Goal: Contribute content: Contribute content

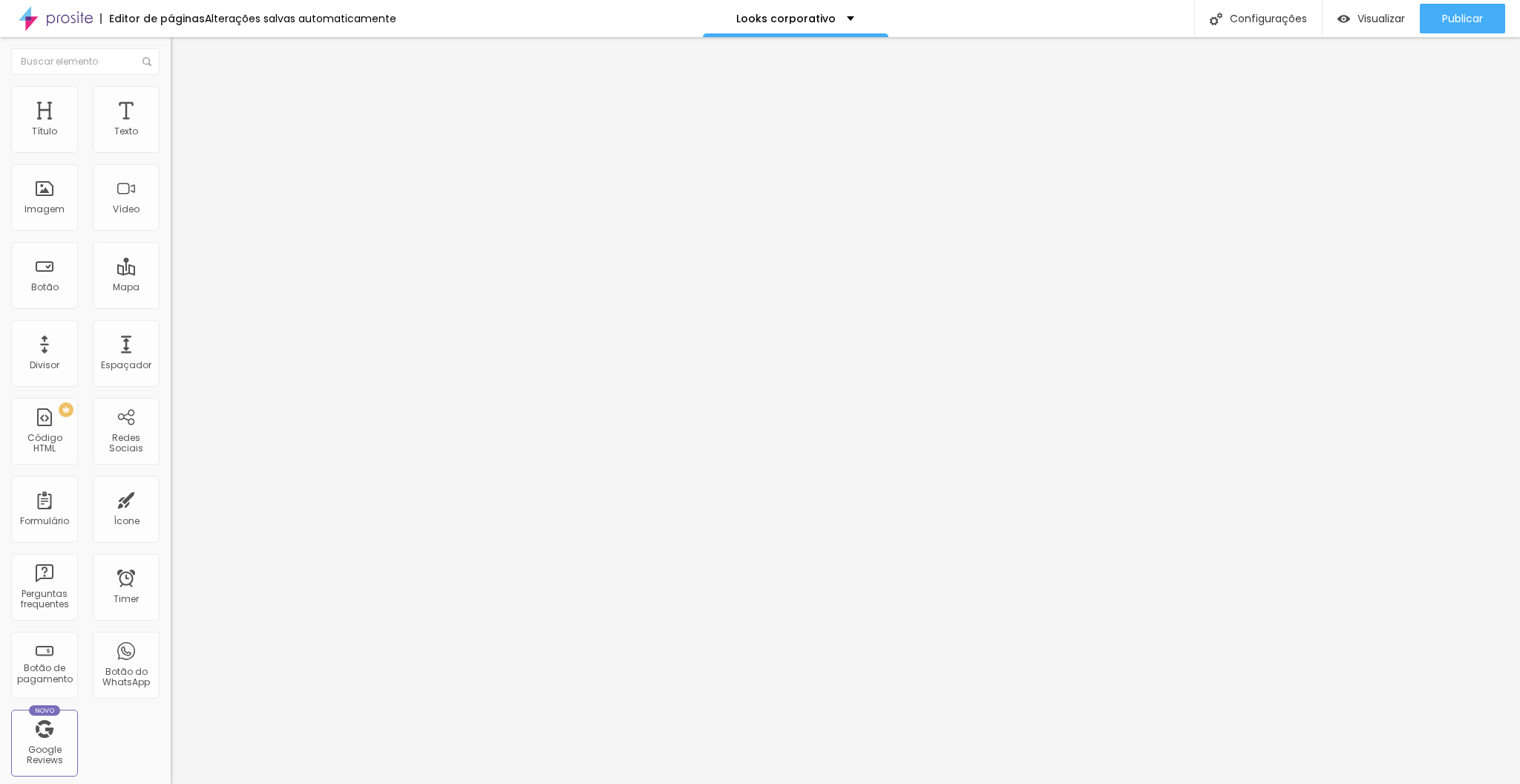
click at [176, 215] on icon "button" at bounding box center [181, 211] width 9 height 9
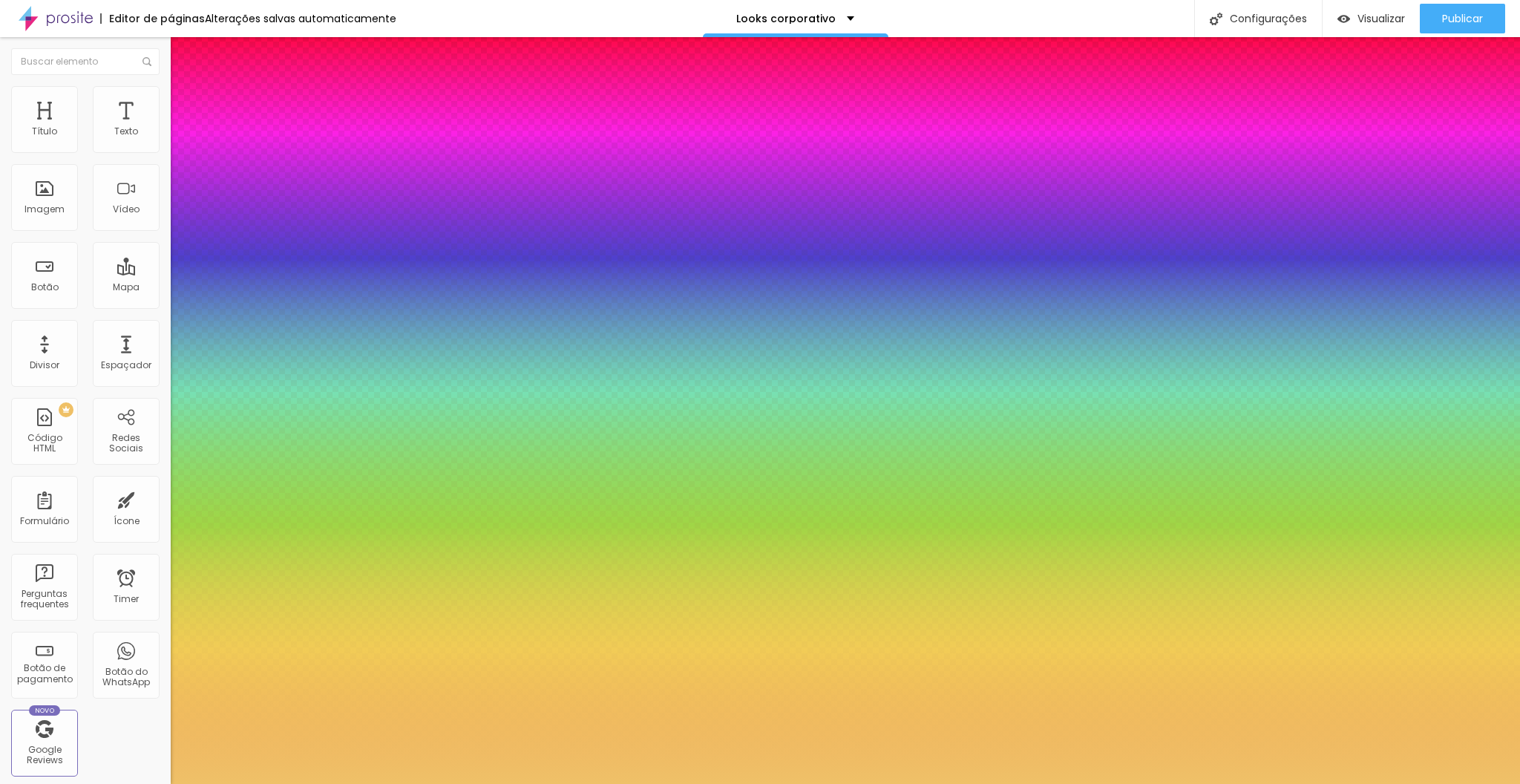
type input "1"
click at [344, 783] on div at bounding box center [760, 784] width 1520 height 0
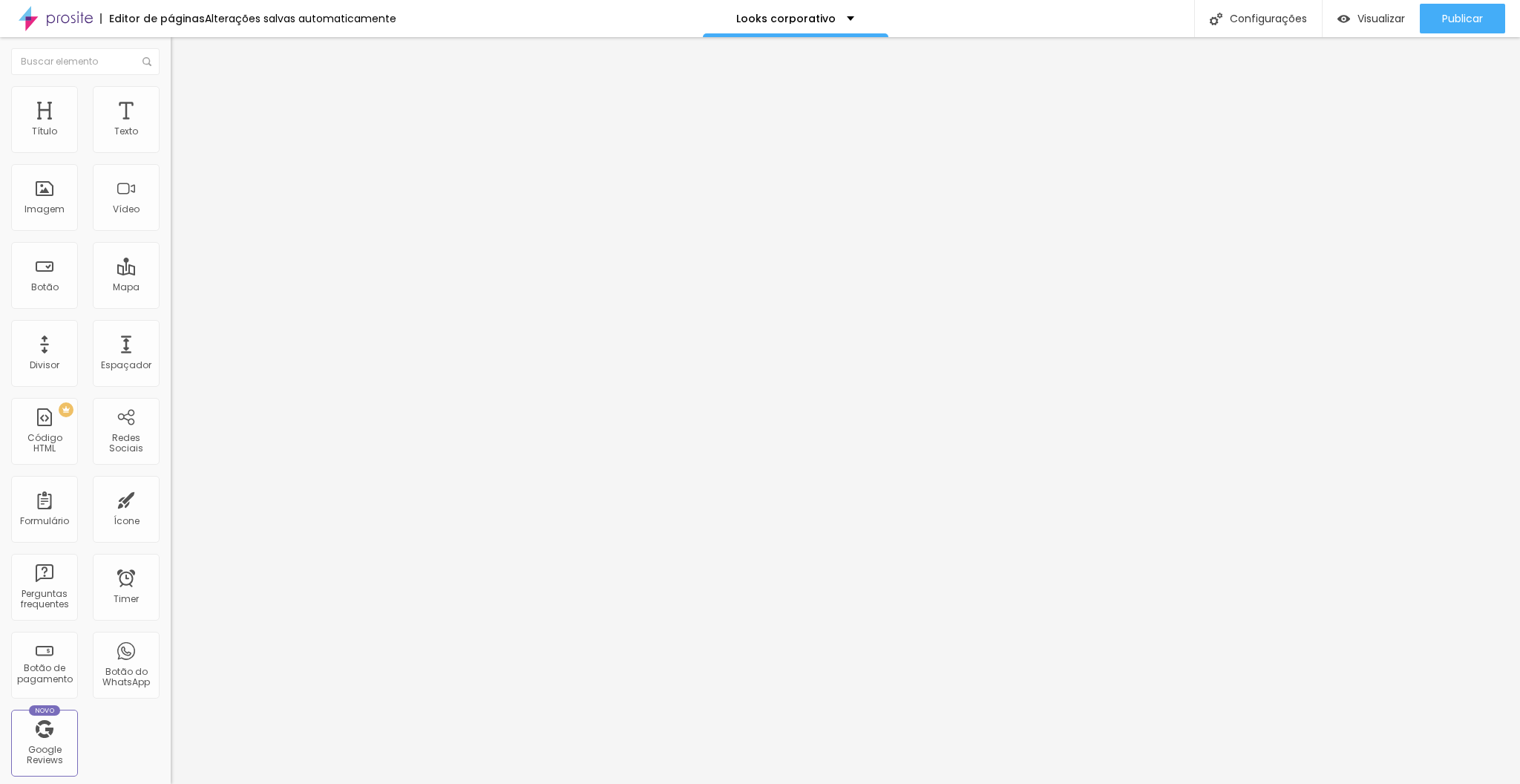
click at [171, 128] on span "Trocar imagem" at bounding box center [211, 121] width 81 height 13
click at [171, 220] on button "button" at bounding box center [181, 212] width 21 height 16
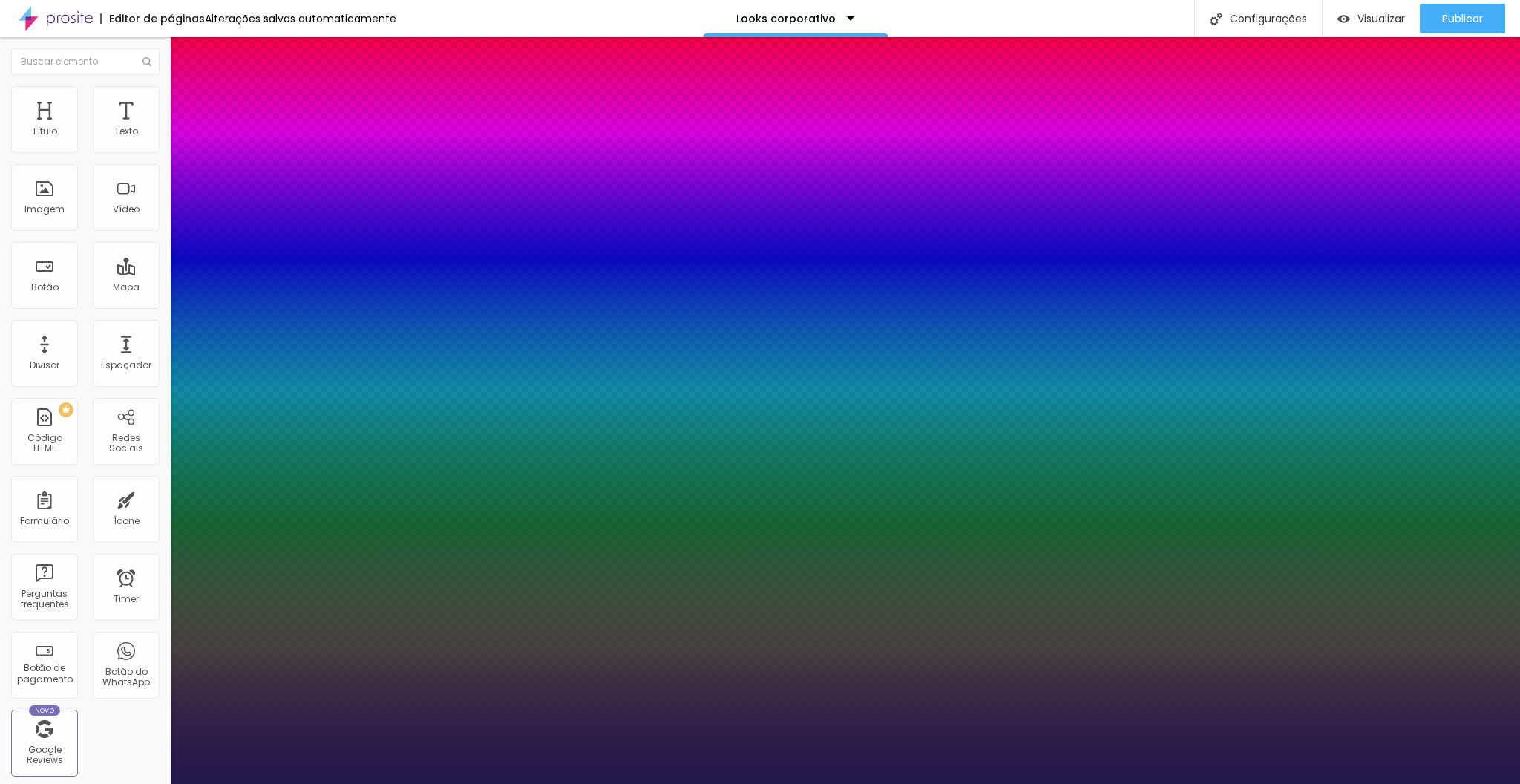
type input "1"
click at [274, 783] on div at bounding box center [760, 784] width 1520 height 0
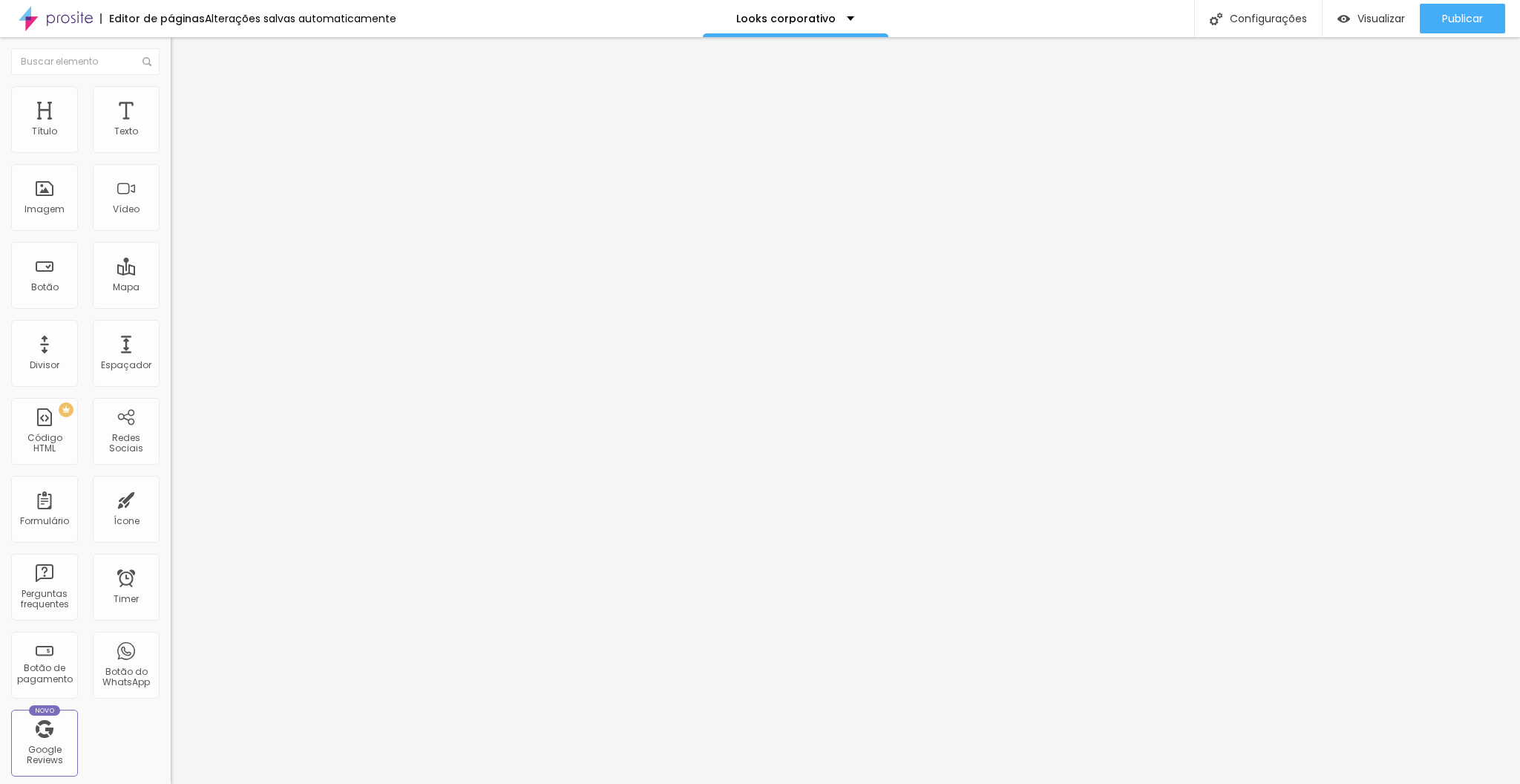
click at [178, 136] on icon "button" at bounding box center [181, 133] width 6 height 6
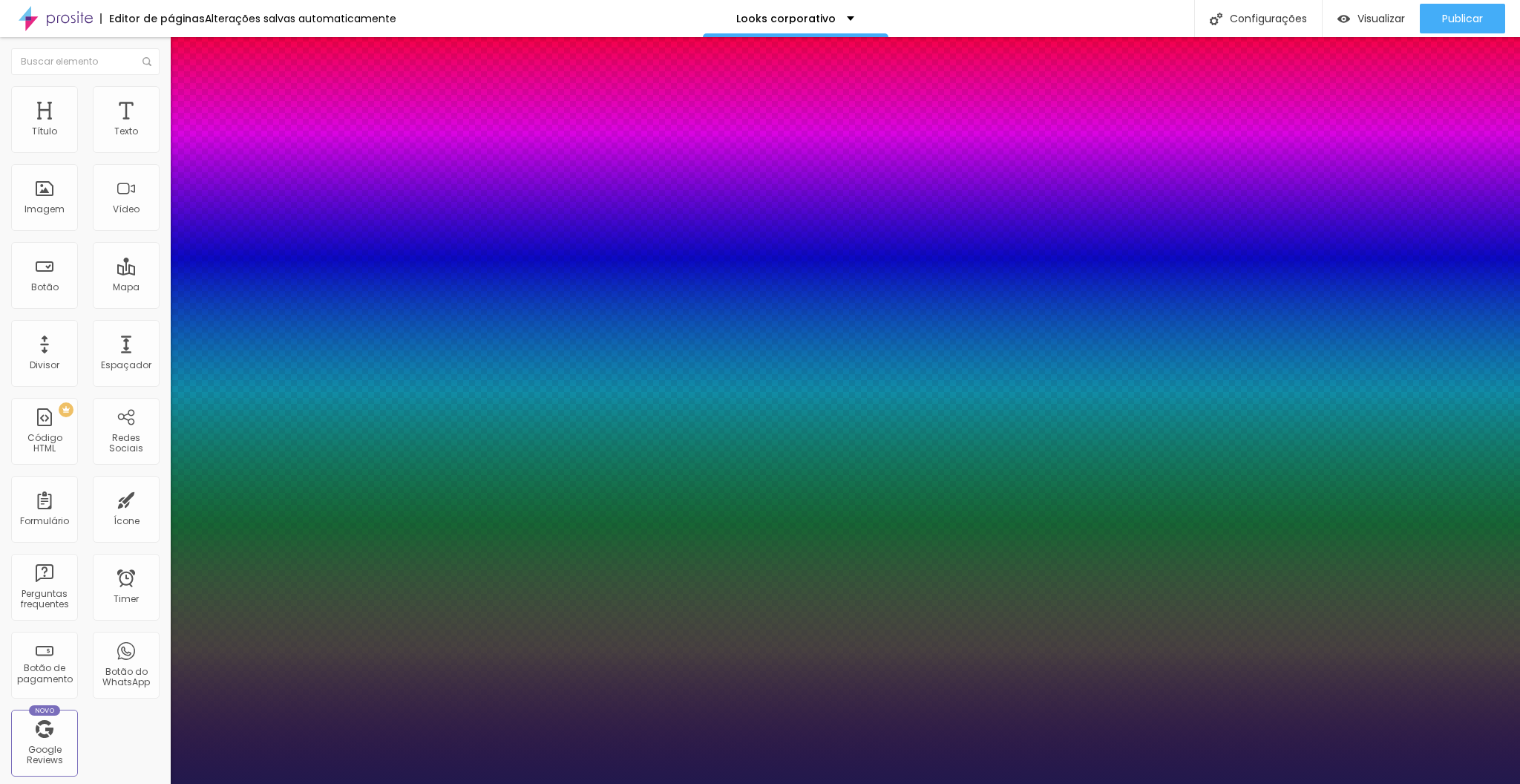
type input "1"
click at [257, 783] on div at bounding box center [760, 784] width 1520 height 0
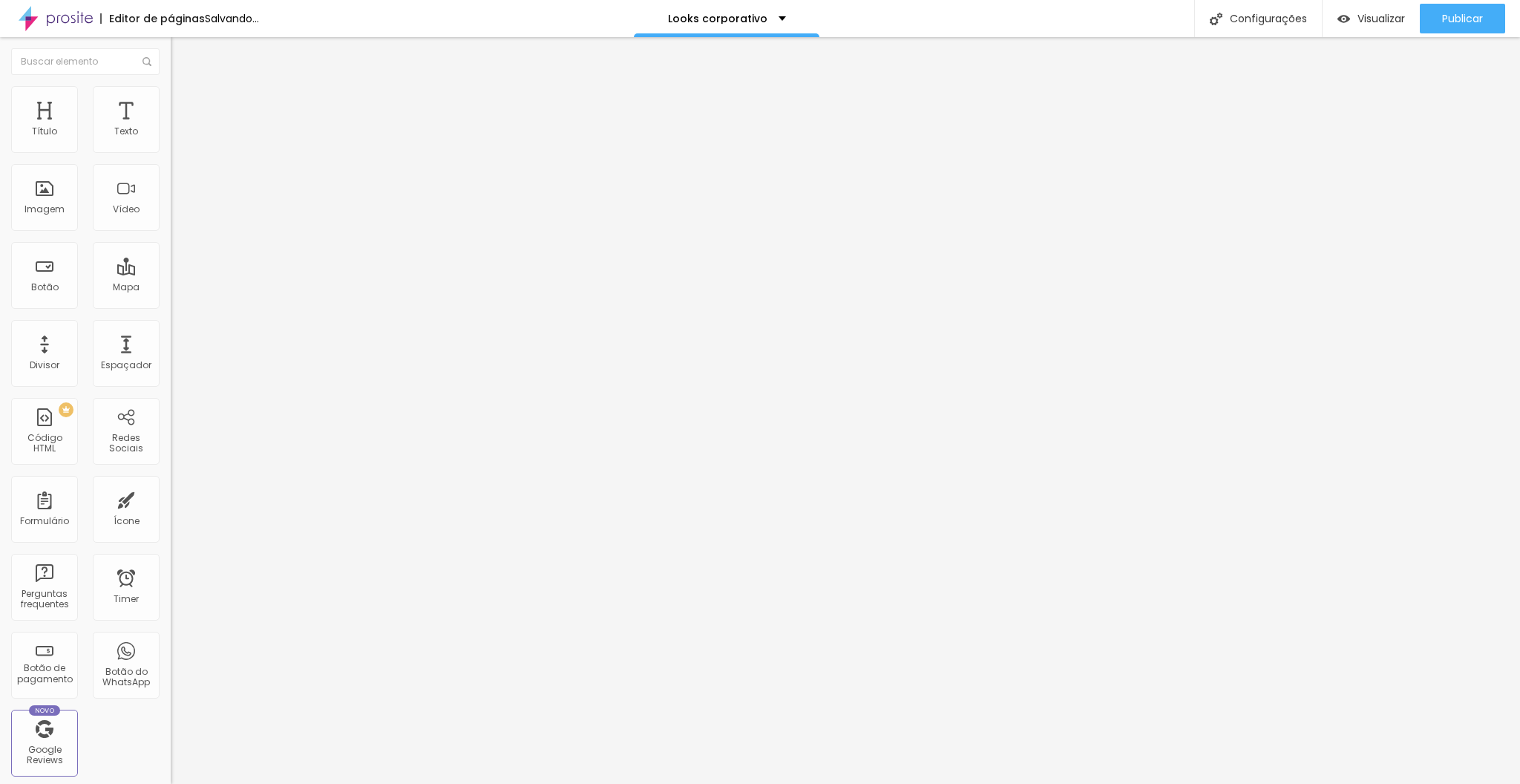
click at [171, 128] on span "Trocar imagem" at bounding box center [211, 121] width 81 height 13
click at [171, 220] on button "button" at bounding box center [181, 212] width 21 height 16
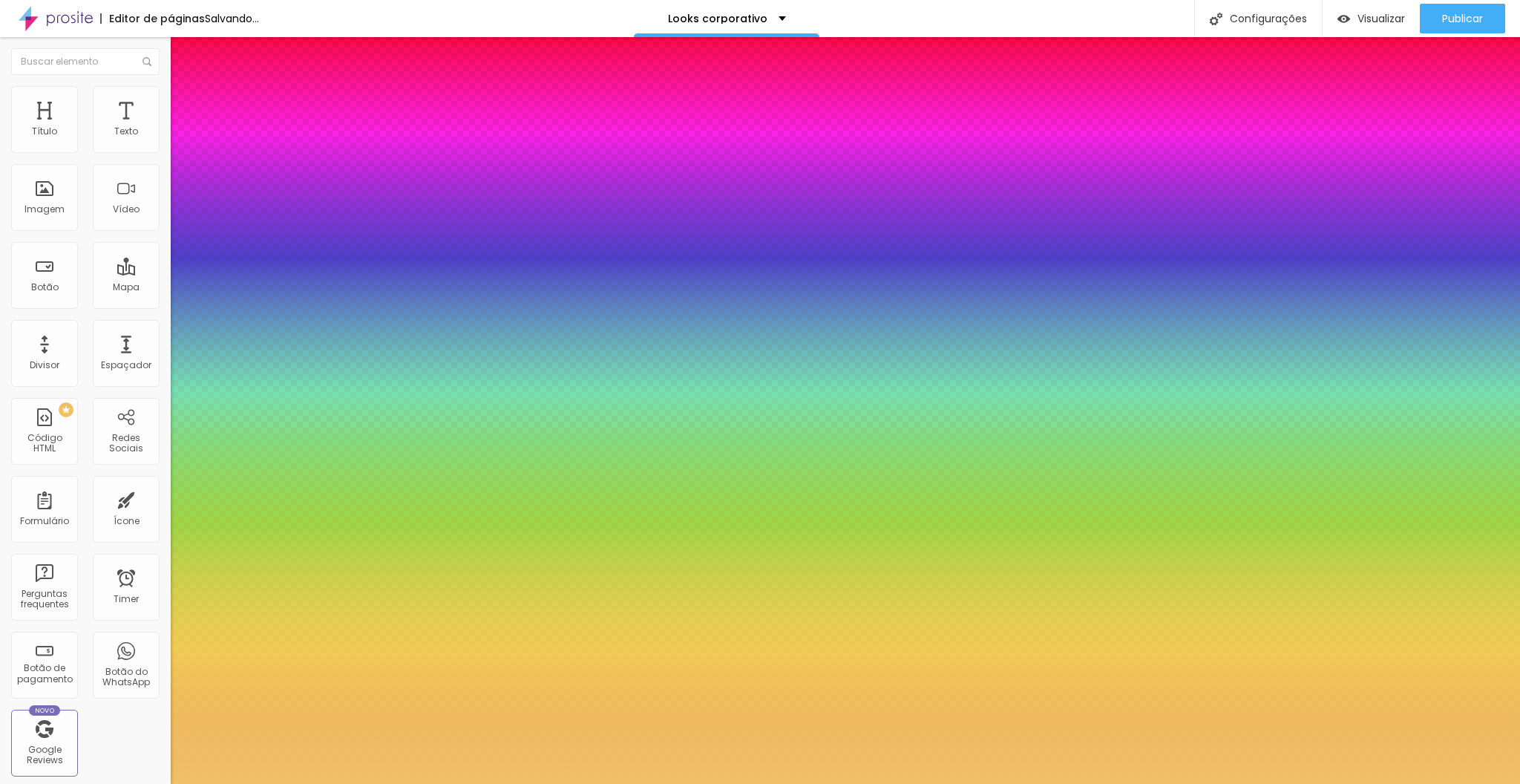
type input "1"
select select "Merriweather-Regular"
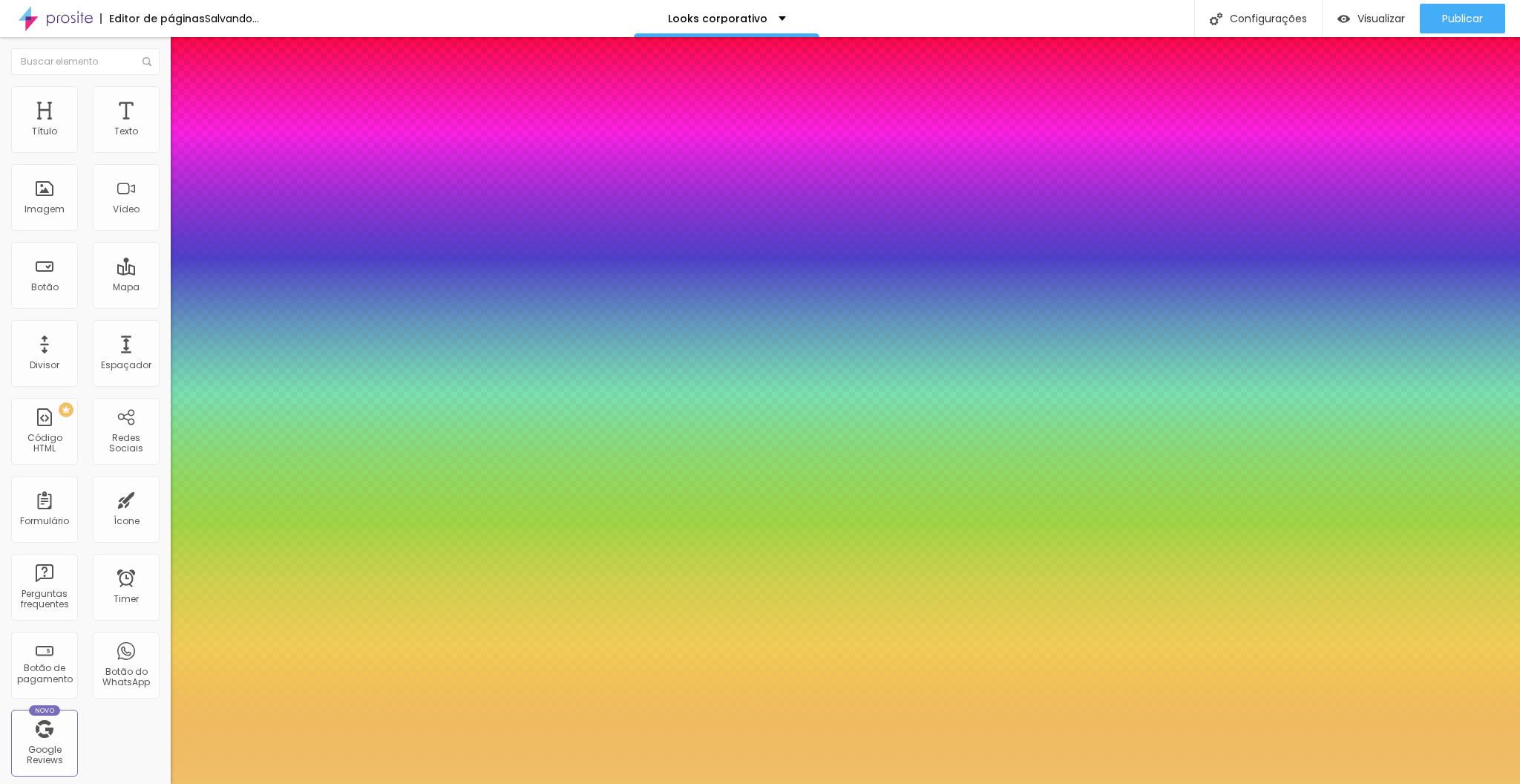
type input "1"
select select "PlayfairDisplay"
type input "1"
click at [511, 783] on div at bounding box center [760, 784] width 1520 height 0
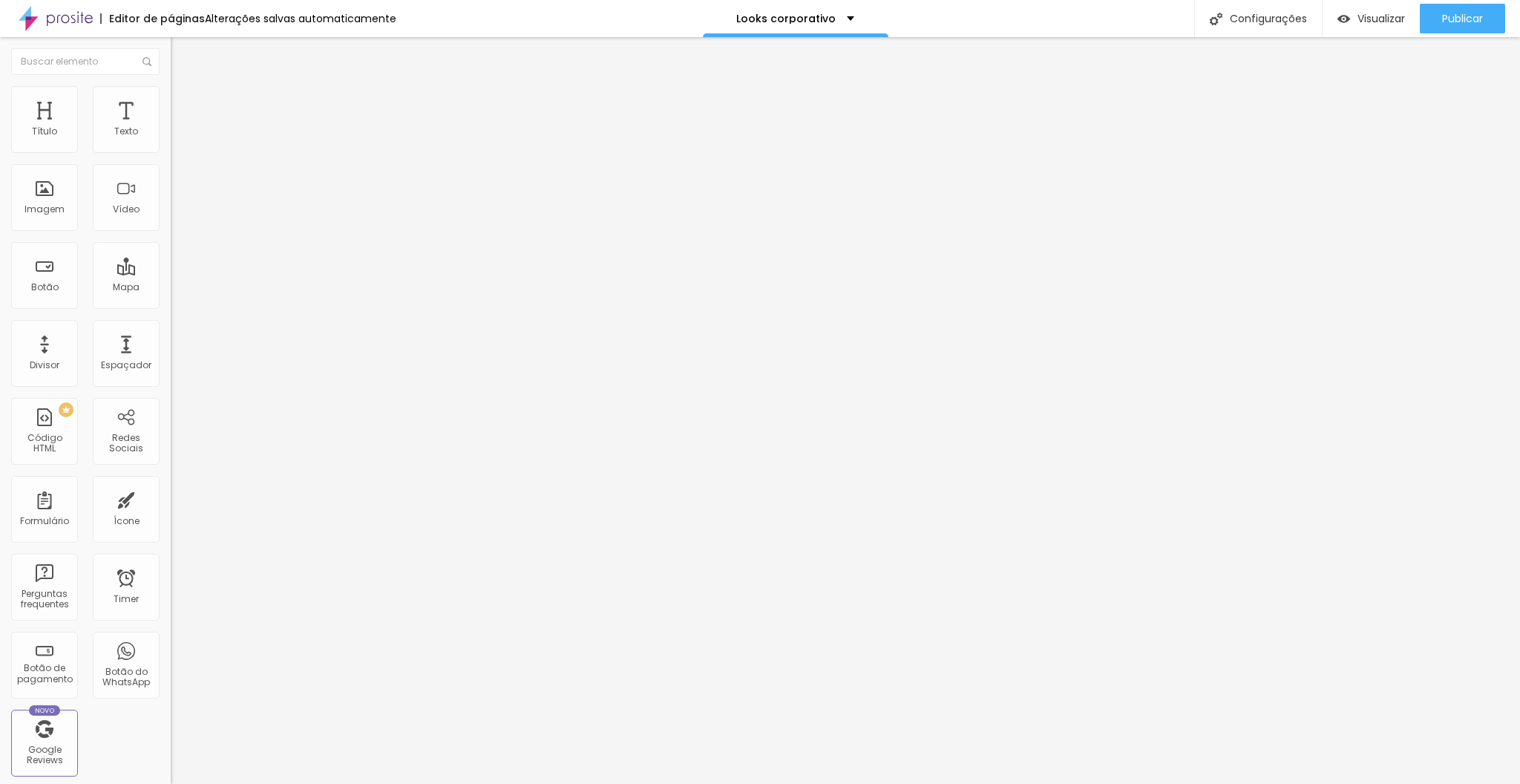
click at [176, 138] on icon "button" at bounding box center [181, 133] width 9 height 9
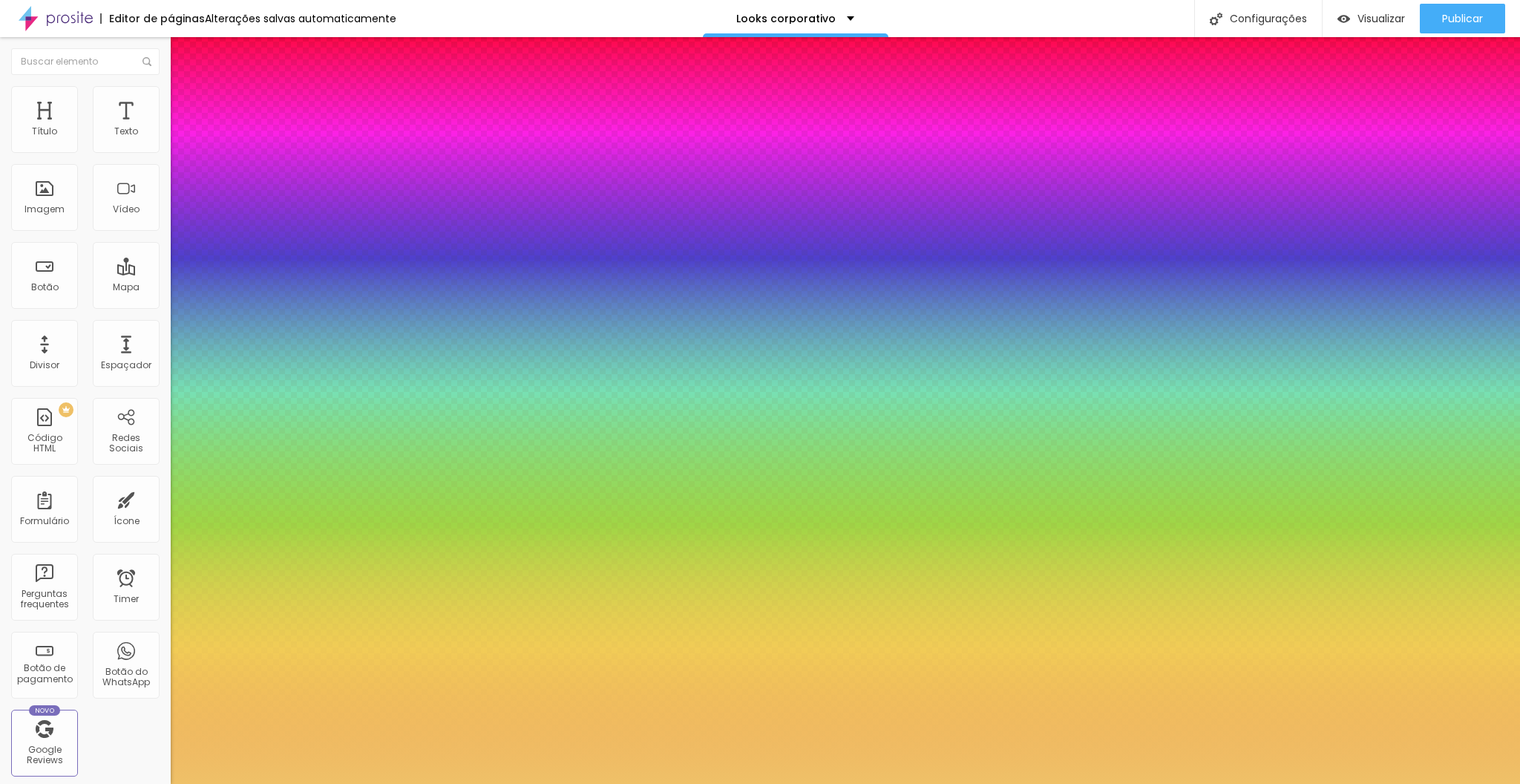
type input "1"
select select "PlayfairDisplay"
type input "1"
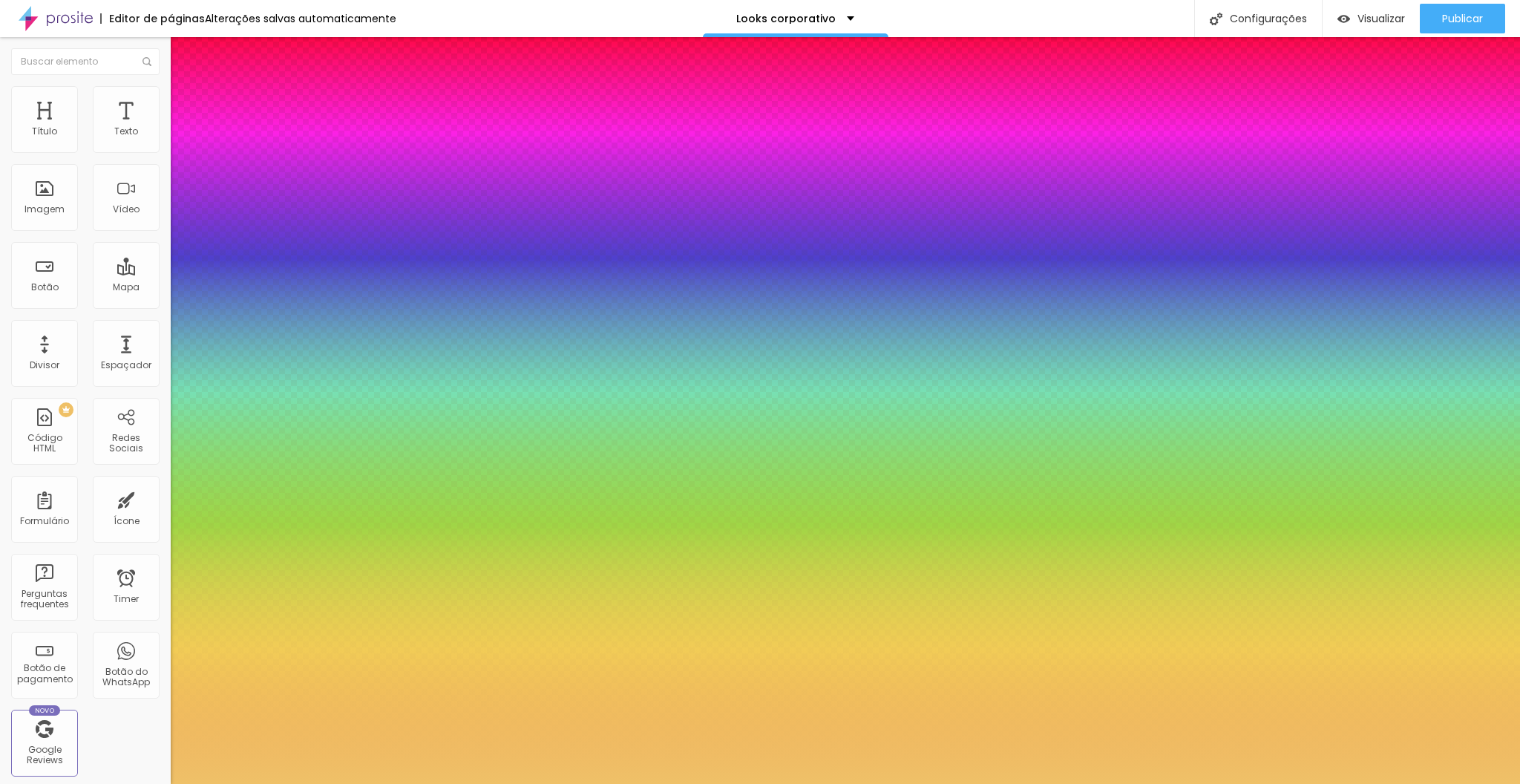
click at [1158, 783] on div at bounding box center [760, 784] width 1520 height 0
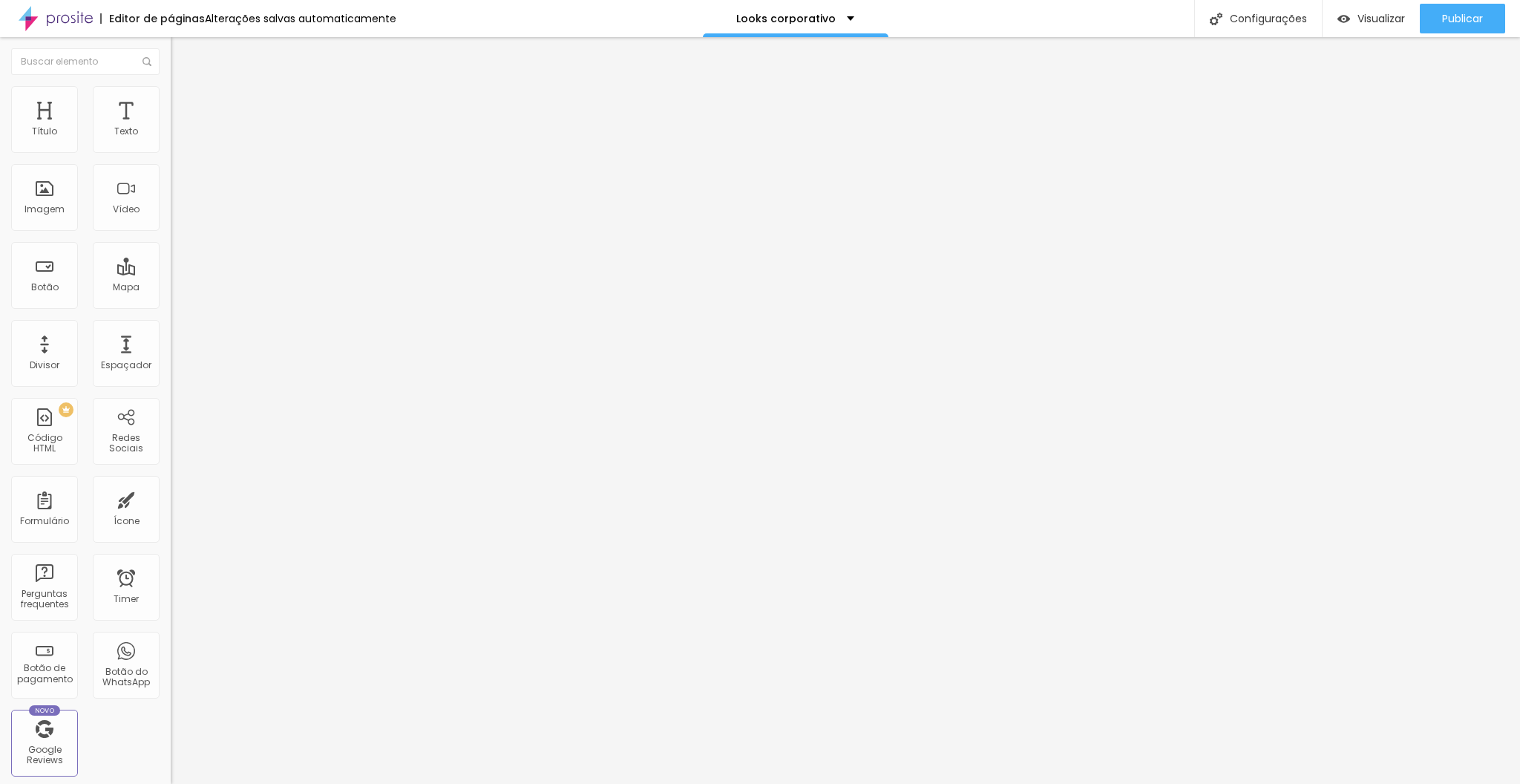
click at [171, 128] on span "Trocar imagem" at bounding box center [211, 121] width 81 height 13
click at [171, 143] on button "button" at bounding box center [181, 134] width 21 height 16
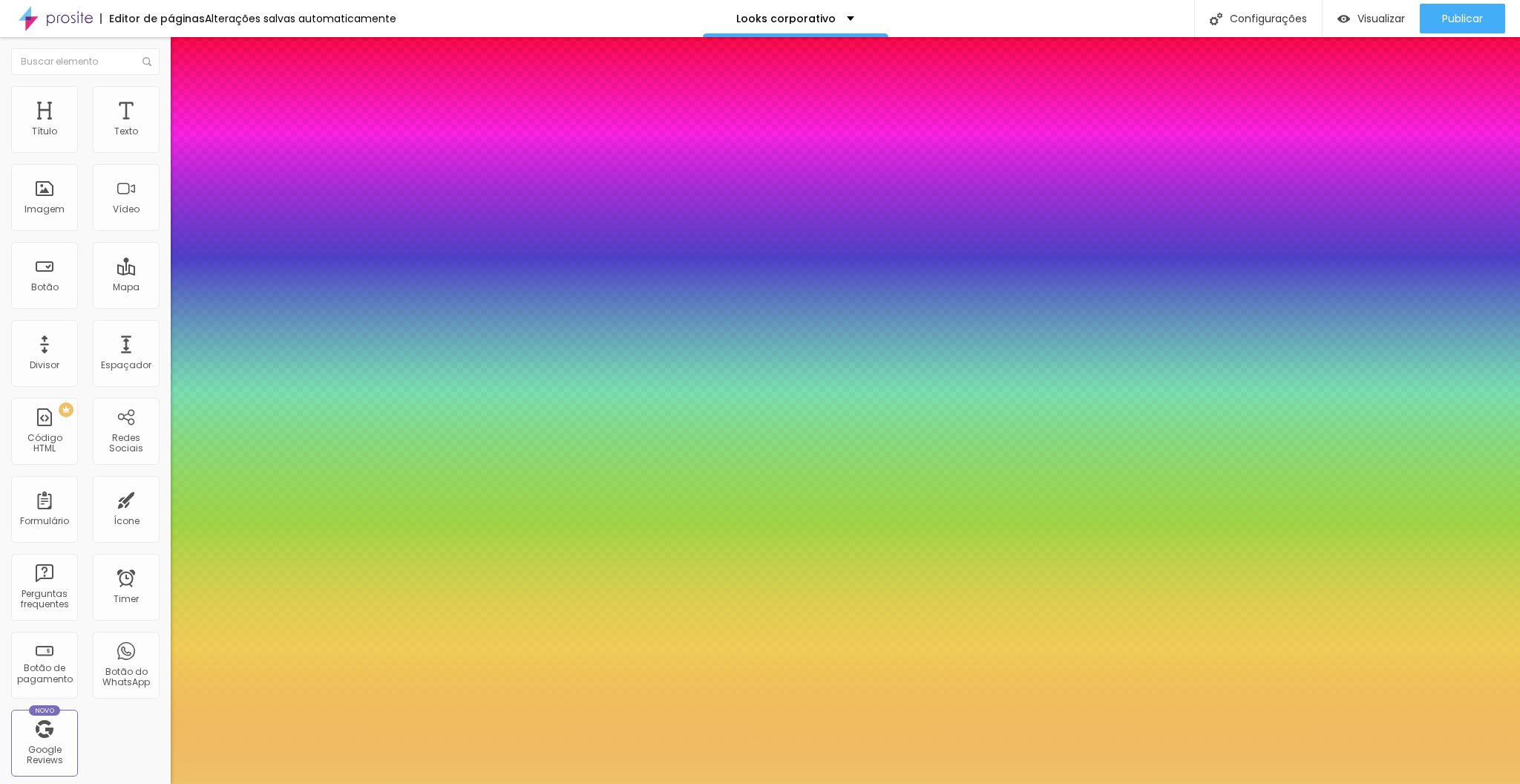
type input "1"
click at [428, 783] on div at bounding box center [760, 784] width 1520 height 0
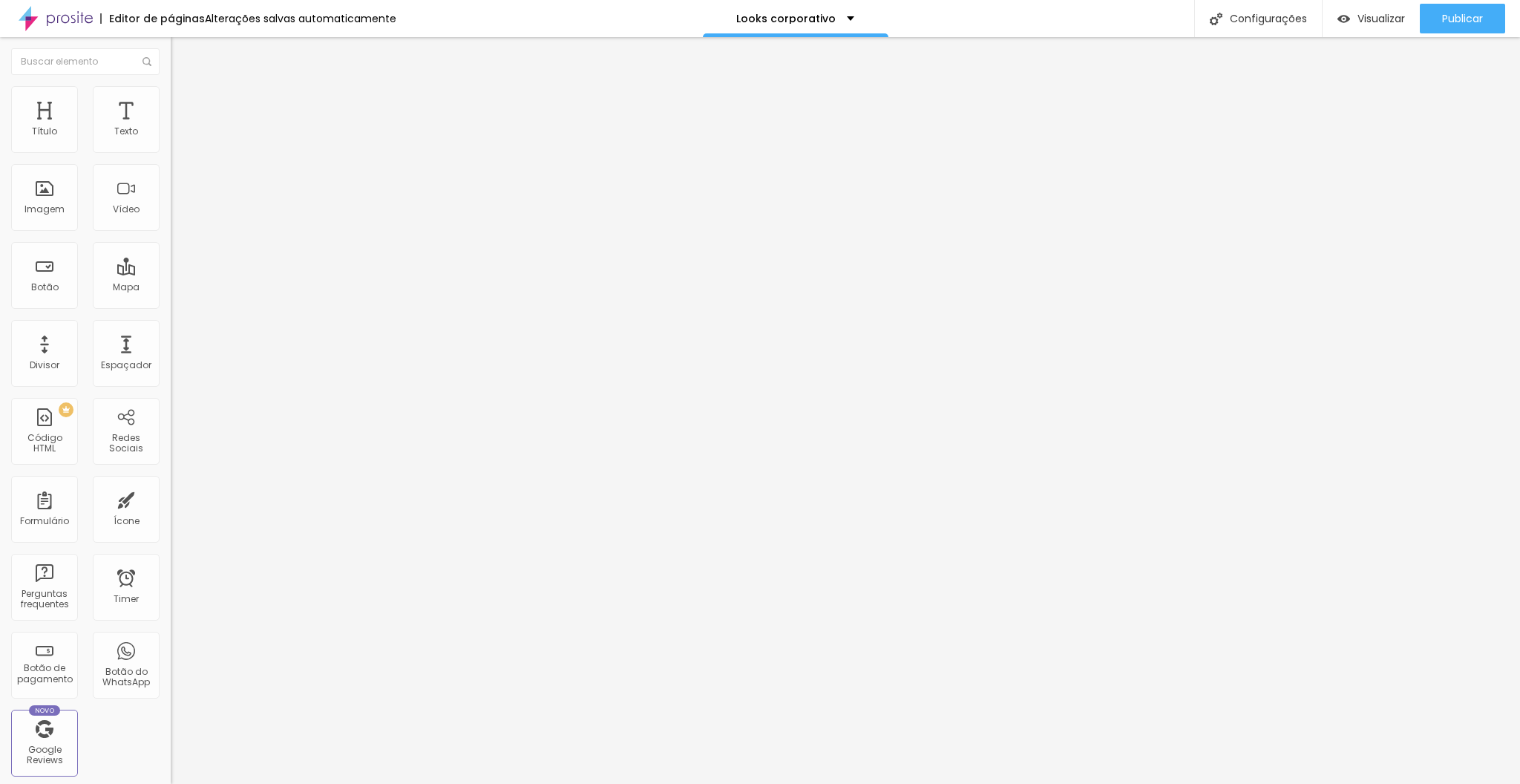
click at [171, 220] on button "button" at bounding box center [181, 212] width 21 height 16
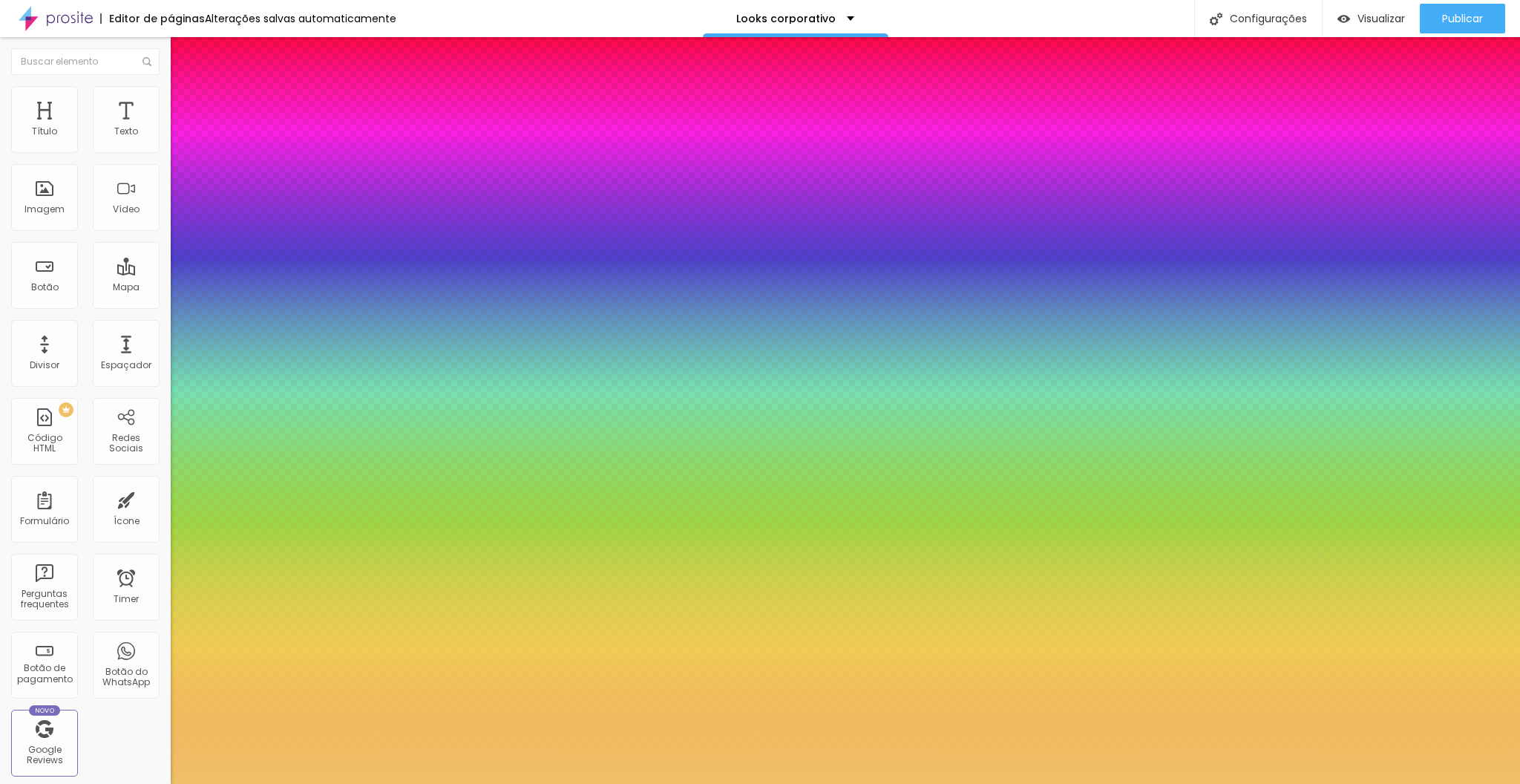
type input "1"
click at [245, 783] on div at bounding box center [760, 784] width 1520 height 0
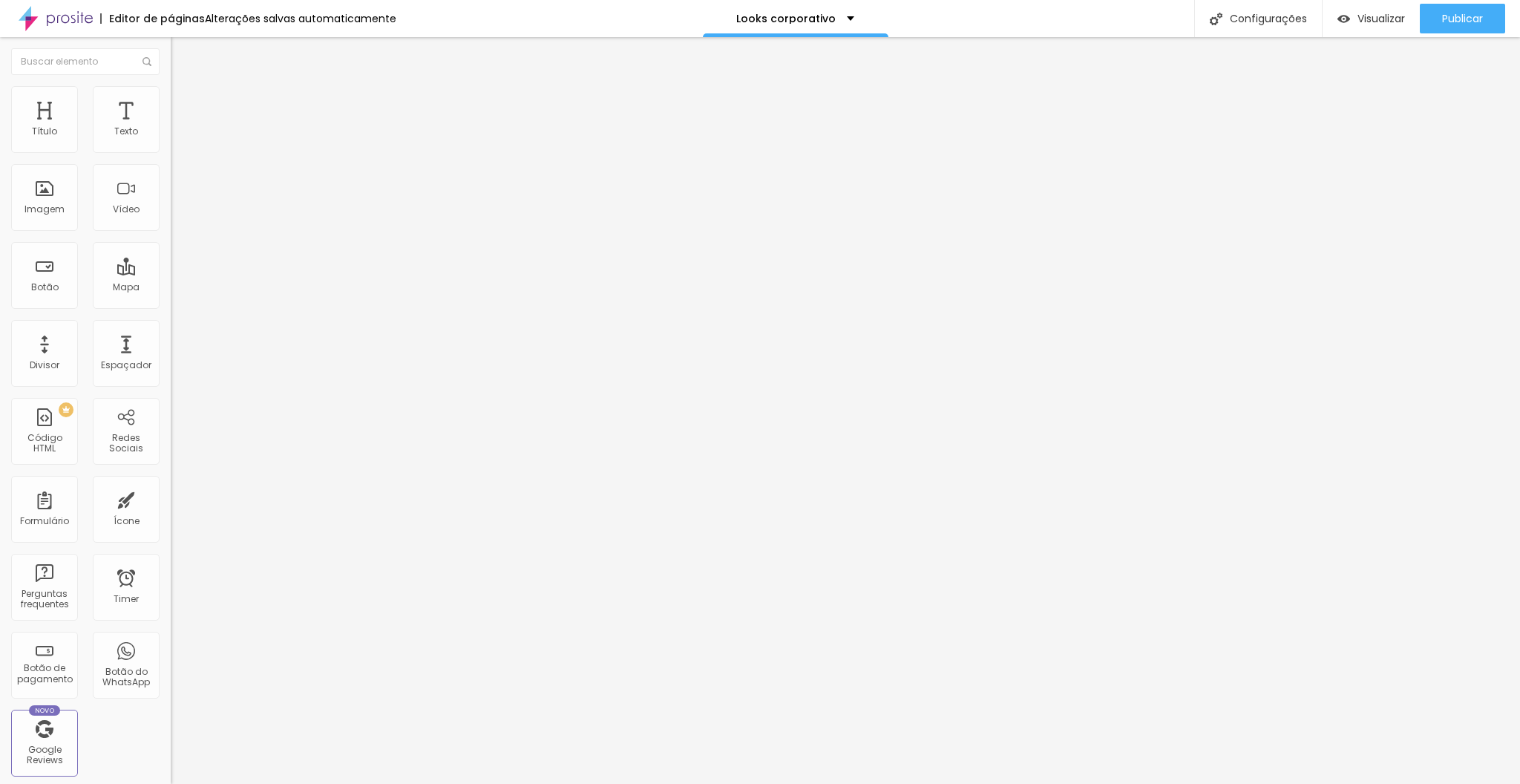
click at [171, 143] on button "button" at bounding box center [181, 134] width 21 height 16
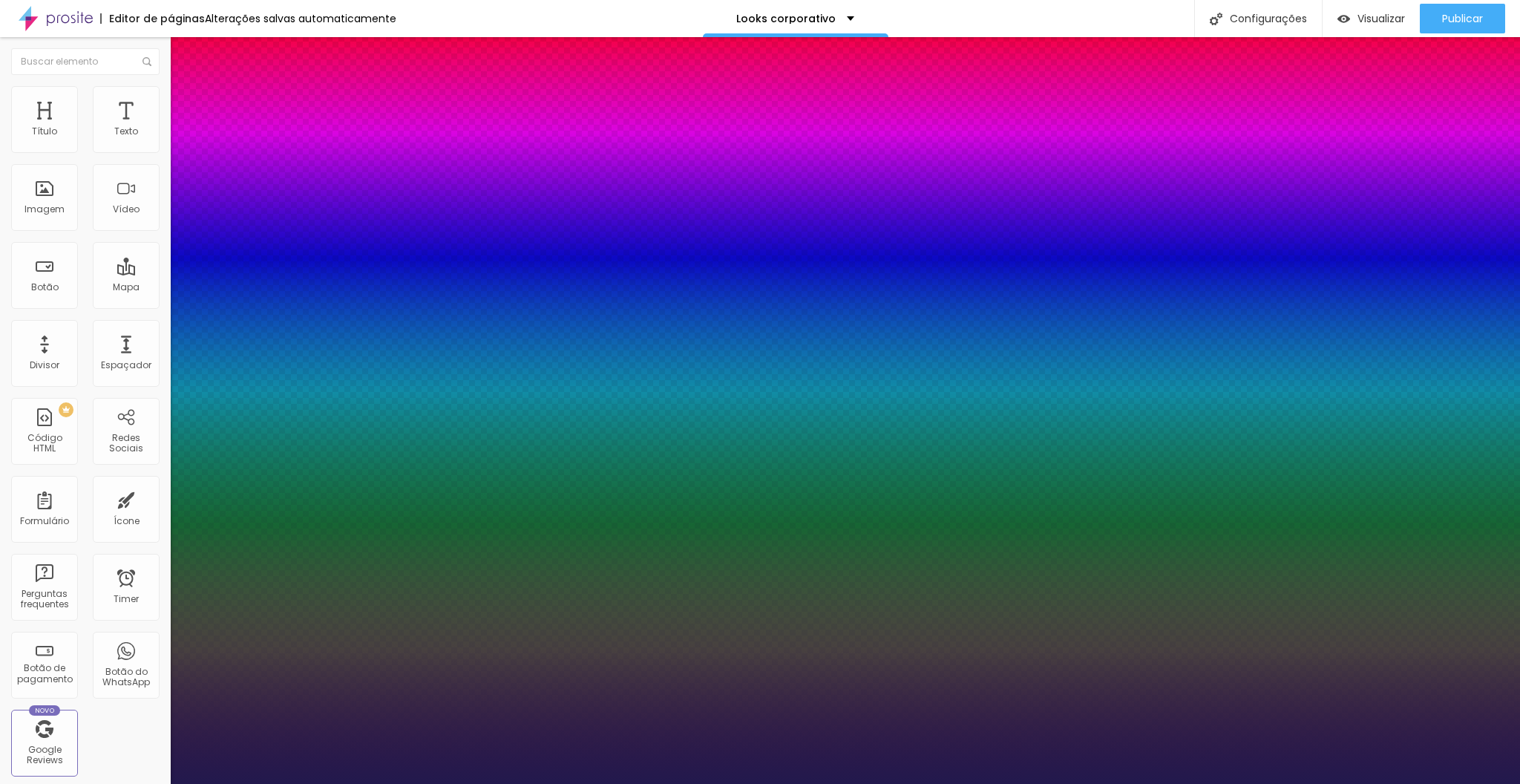
type input "1"
click at [770, 783] on div at bounding box center [760, 784] width 1520 height 0
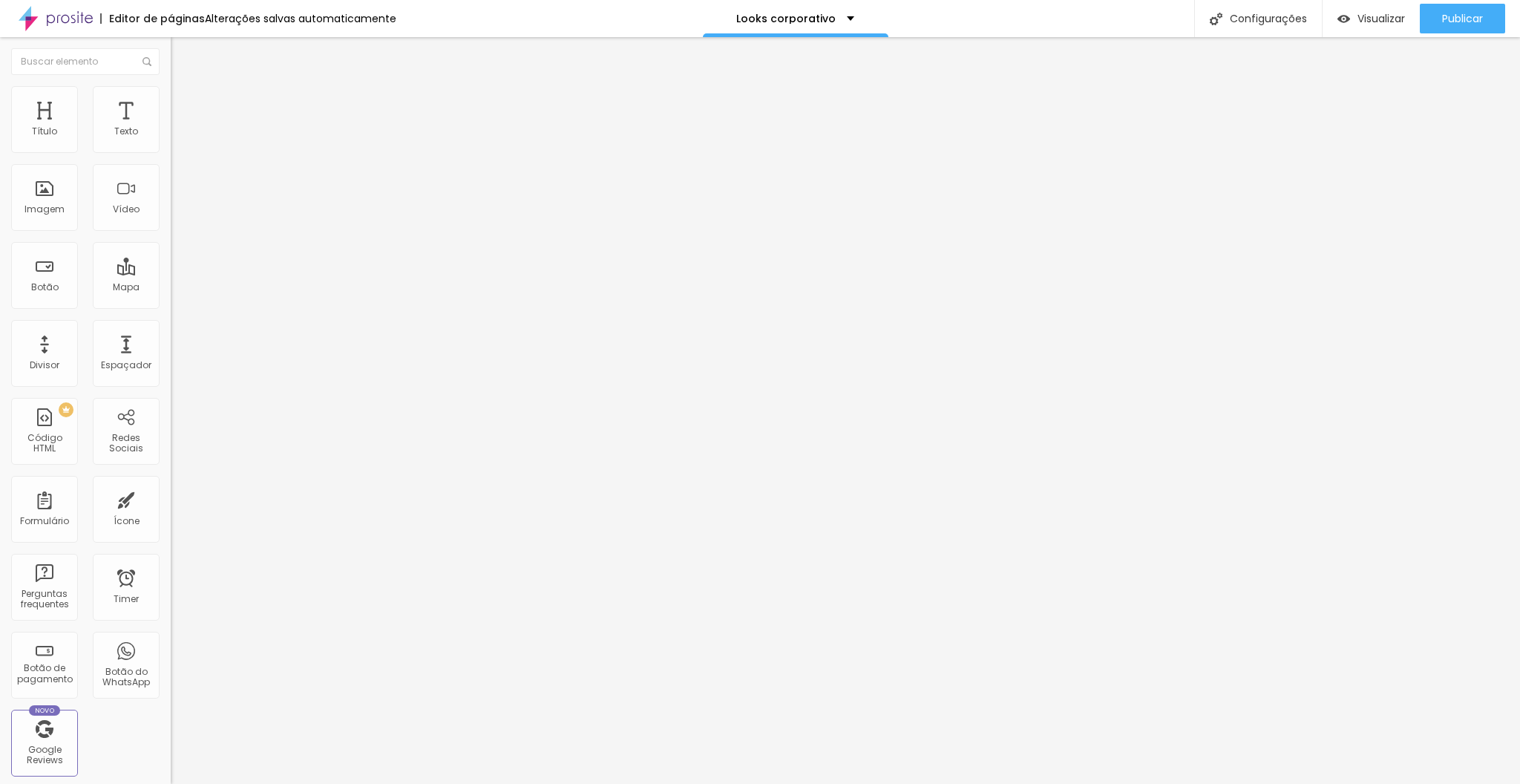
click at [171, 220] on button "button" at bounding box center [181, 212] width 21 height 16
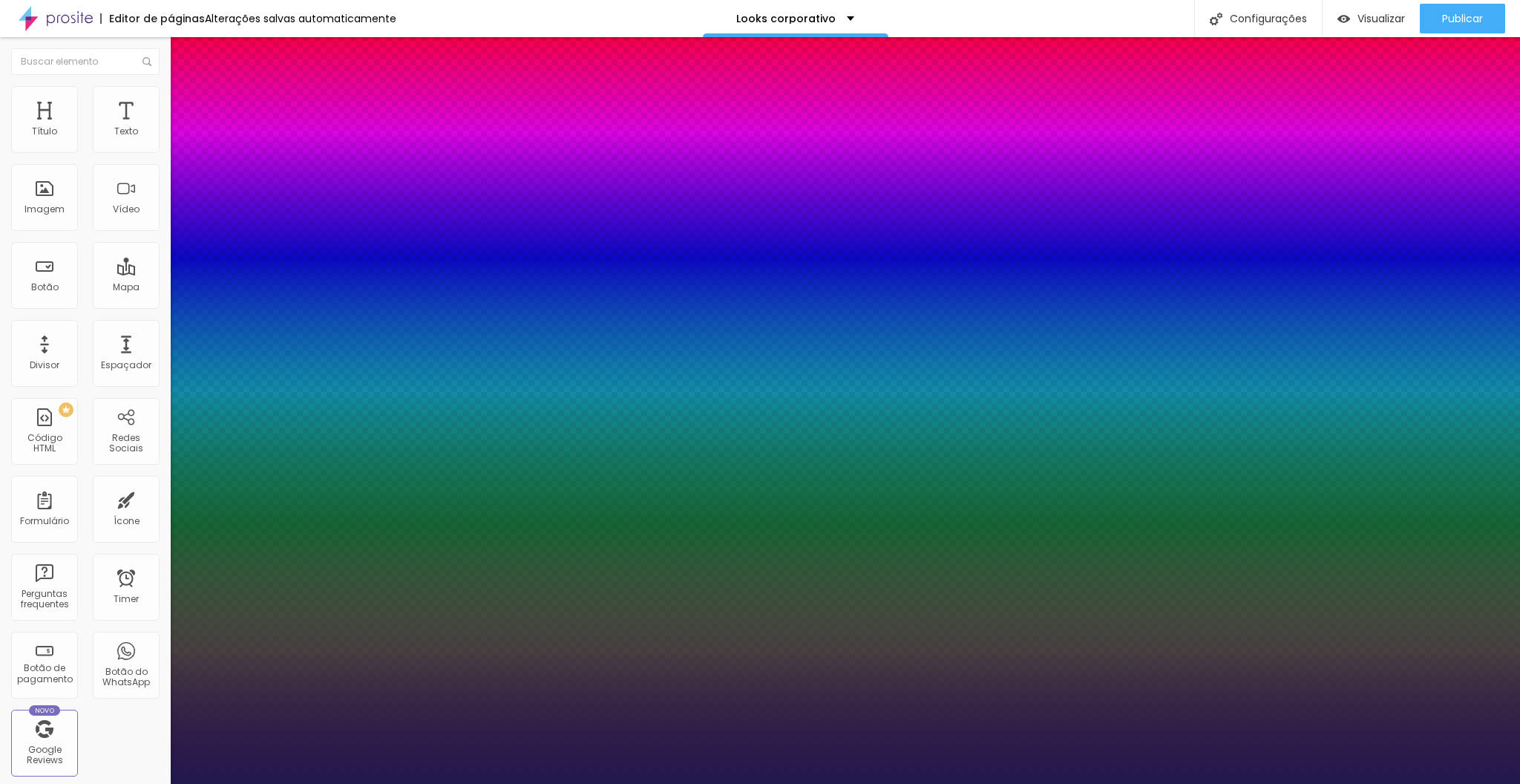
type input "1"
click at [243, 783] on div at bounding box center [760, 784] width 1520 height 0
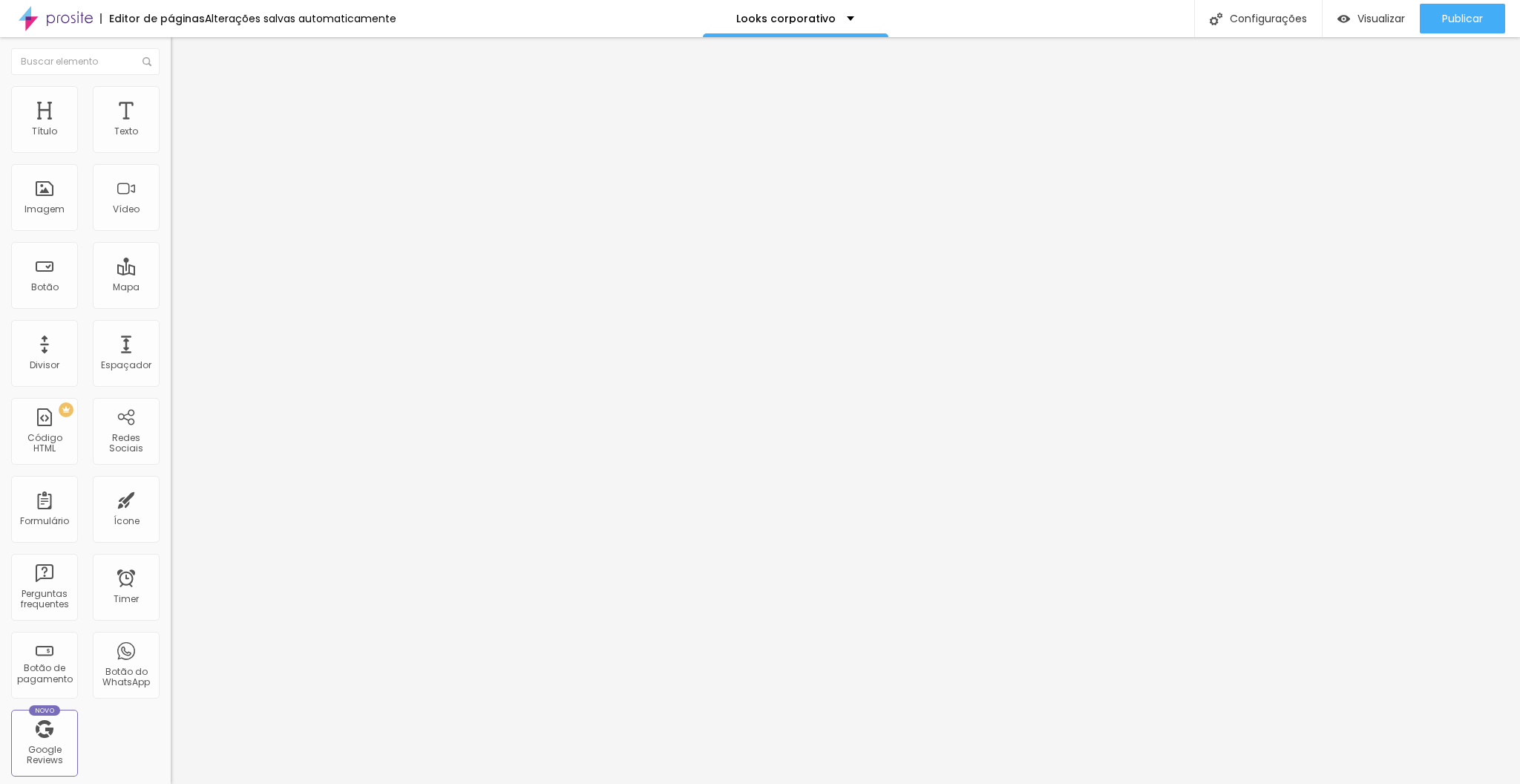
click at [176, 138] on icon "button" at bounding box center [181, 133] width 9 height 9
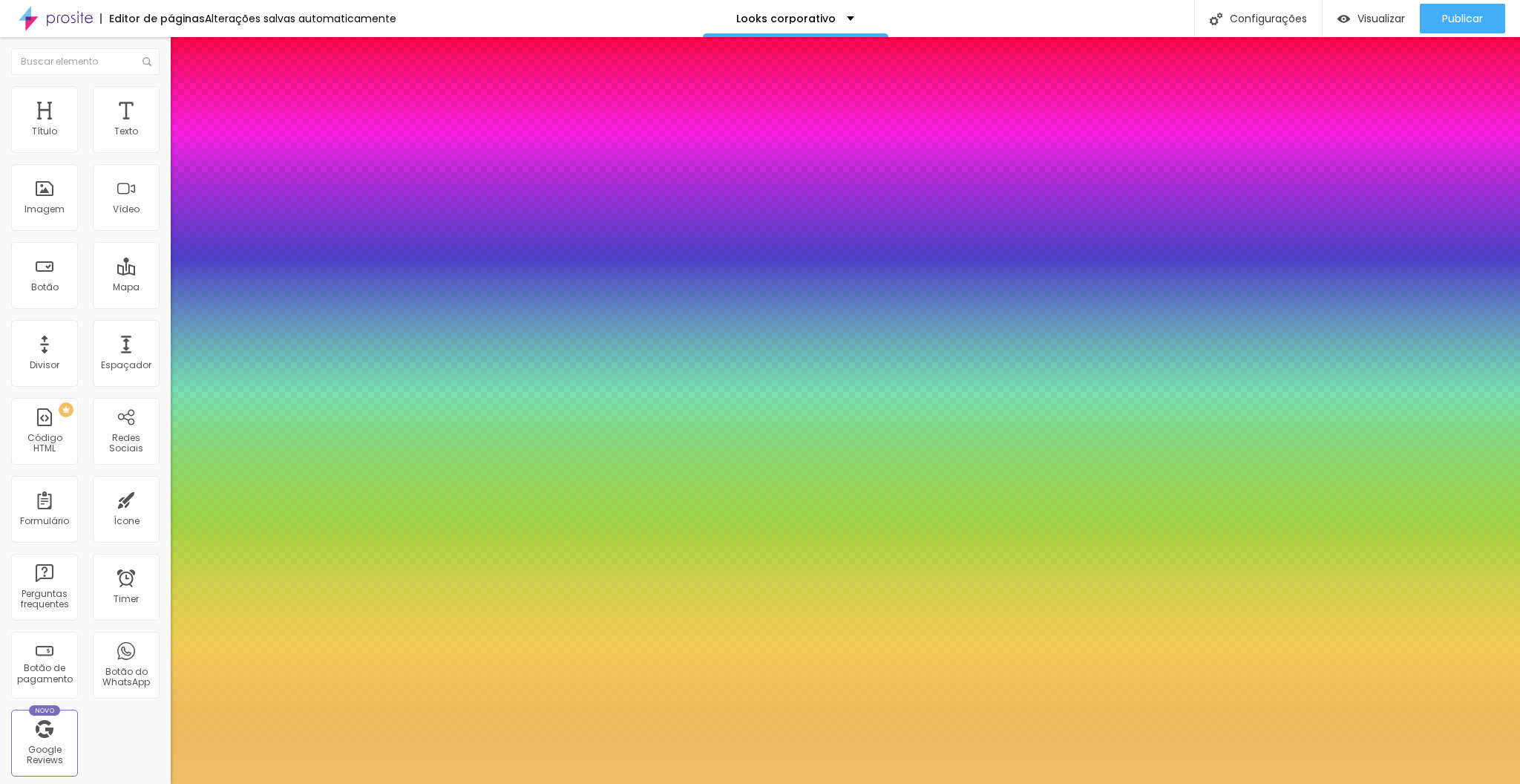
type input "1"
click at [269, 783] on div at bounding box center [760, 784] width 1520 height 0
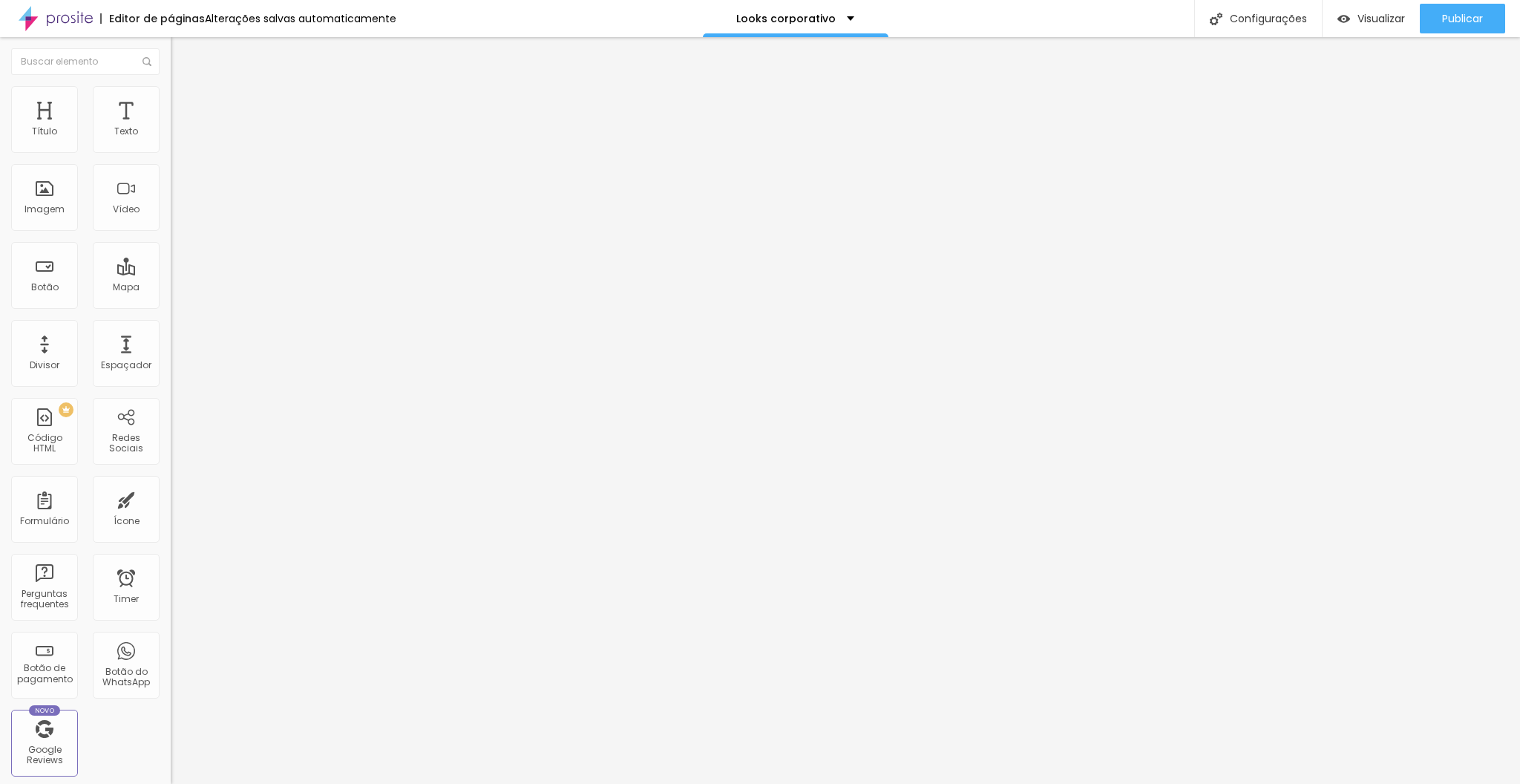
click at [171, 128] on span "Trocar imagem" at bounding box center [211, 121] width 81 height 13
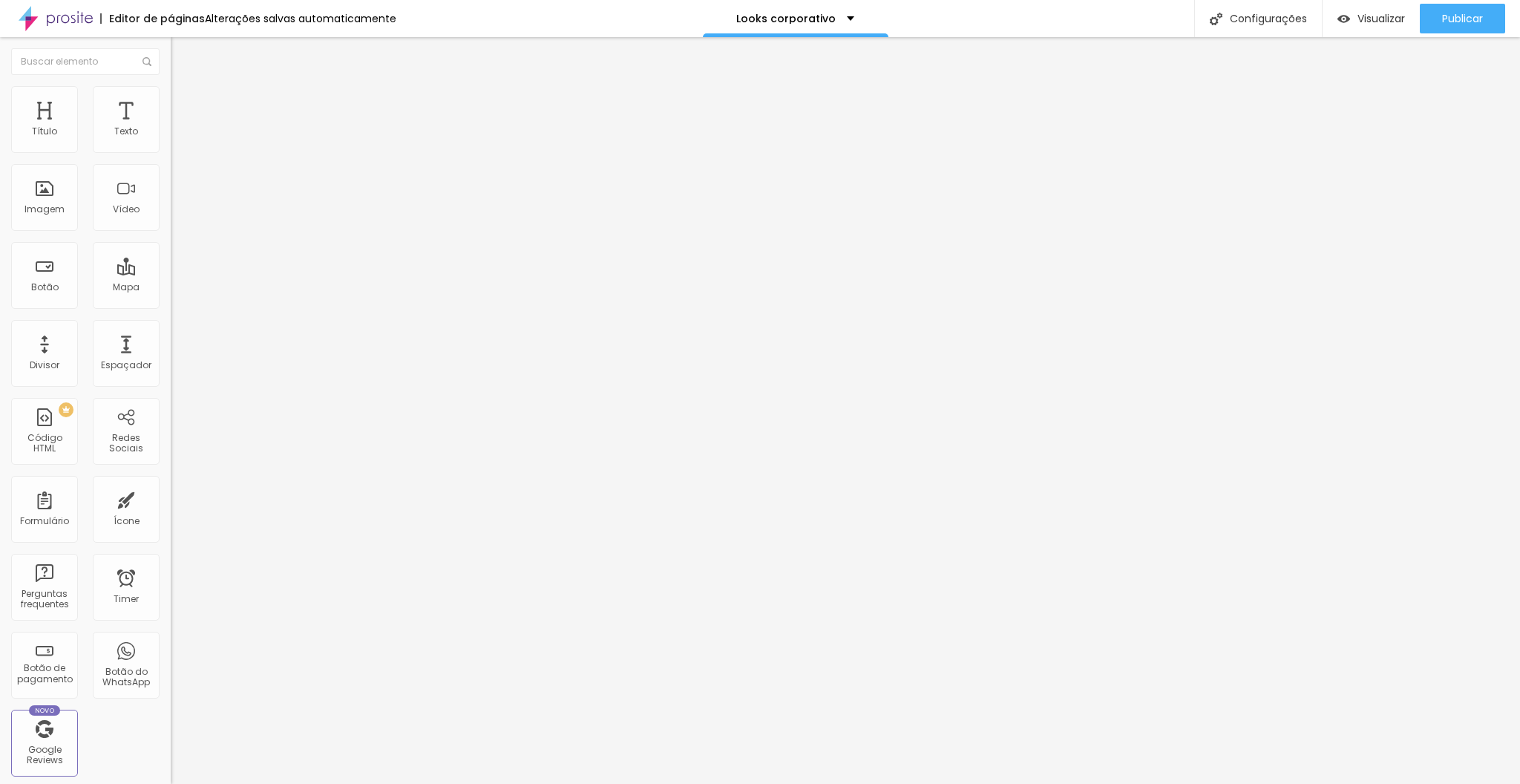
scroll to position [0, 0]
click at [171, 143] on button "button" at bounding box center [181, 134] width 21 height 16
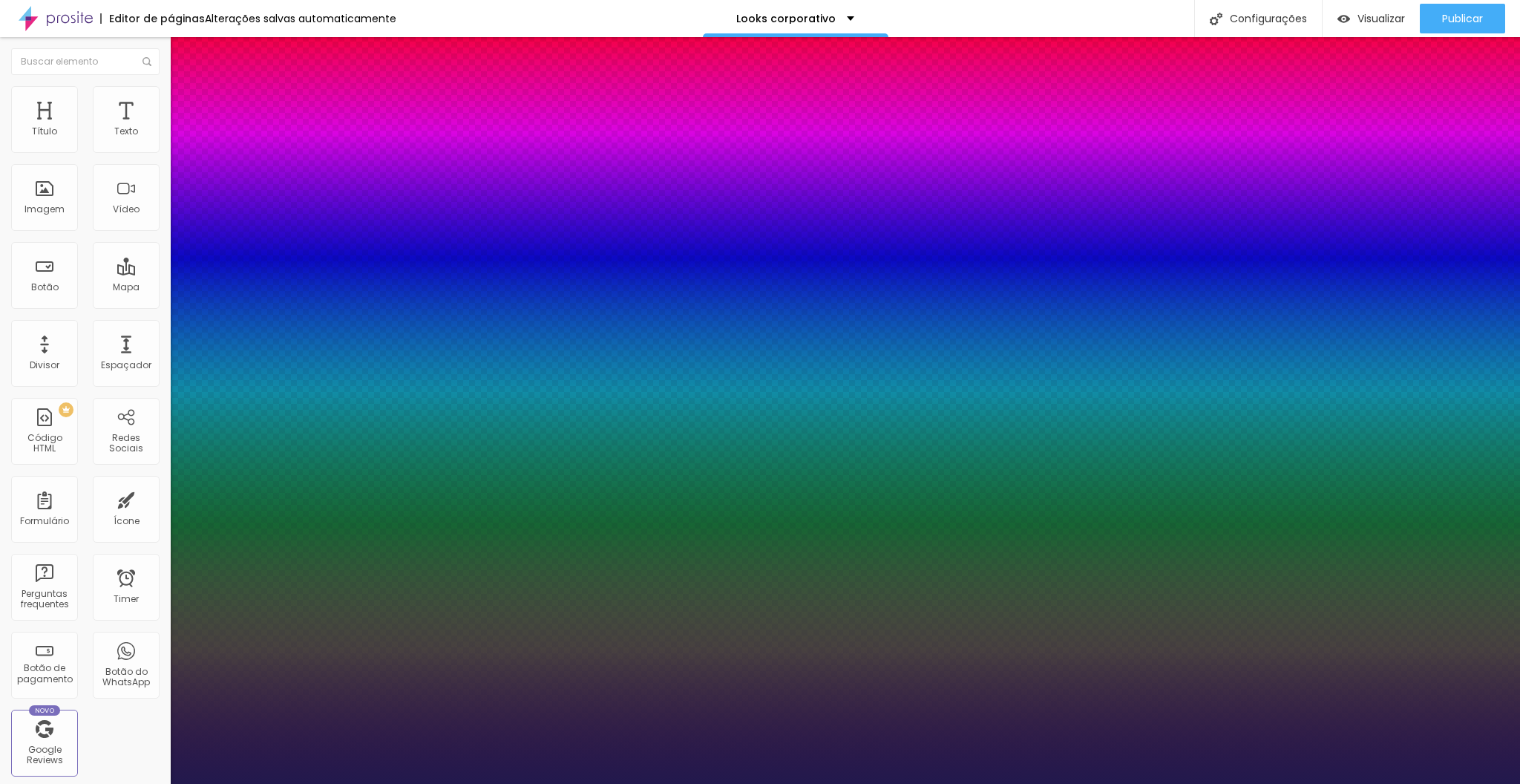
type input "1"
click at [274, 783] on div at bounding box center [760, 784] width 1520 height 0
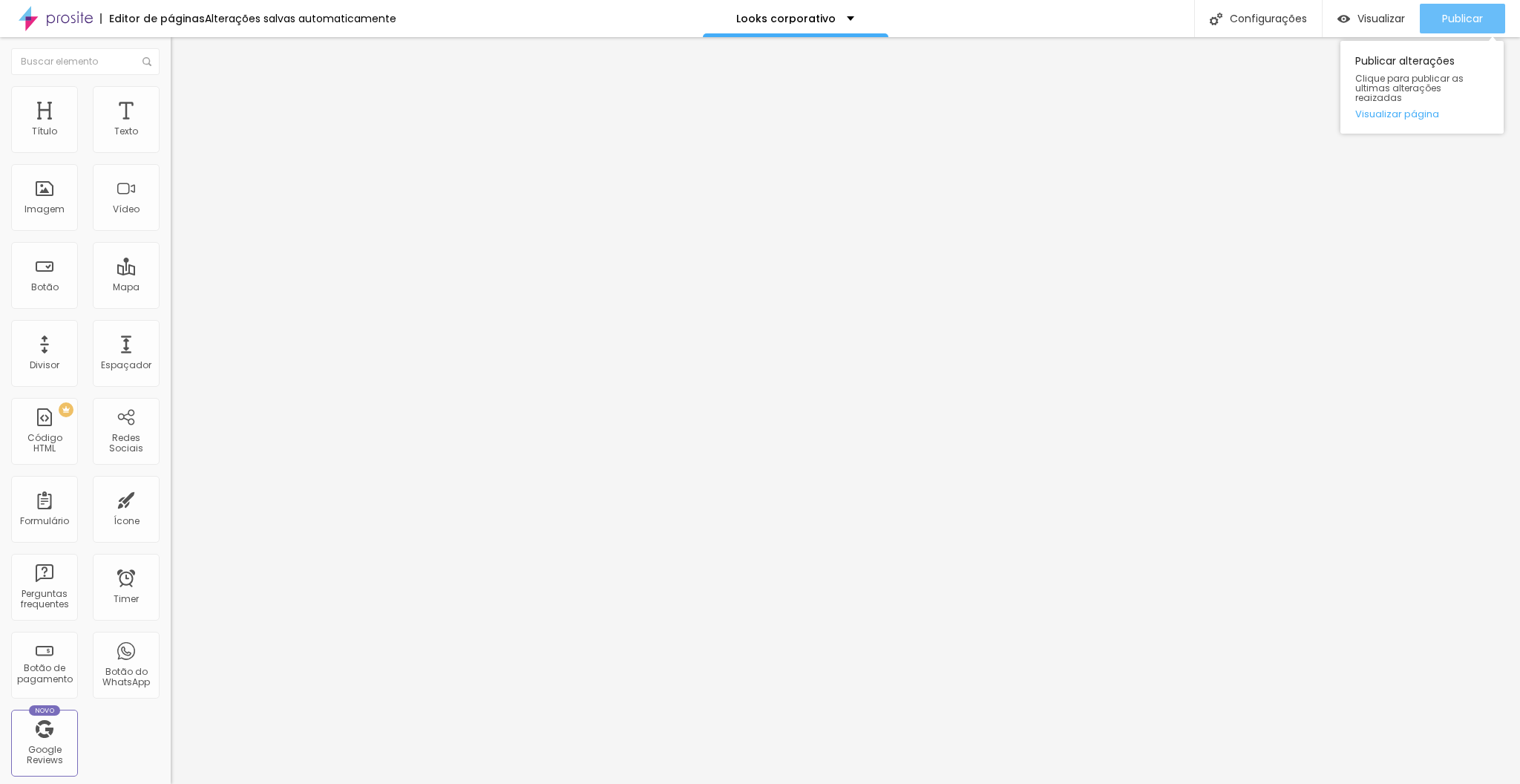
drag, startPoint x: 1452, startPoint y: 20, endPoint x: 1458, endPoint y: 11, distance: 10.8
click at [1455, 15] on span "Publicar" at bounding box center [1463, 19] width 41 height 12
